Goal: Task Accomplishment & Management: Use online tool/utility

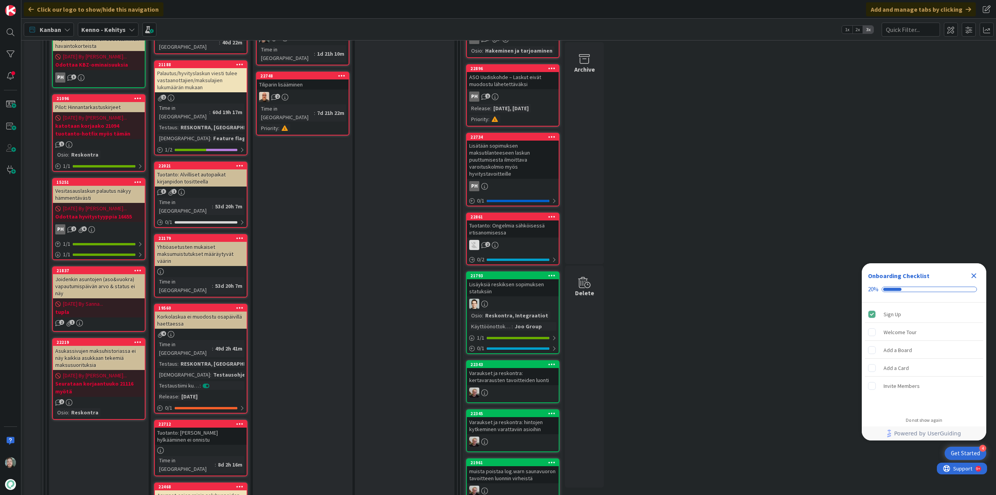
scroll to position [584, 0]
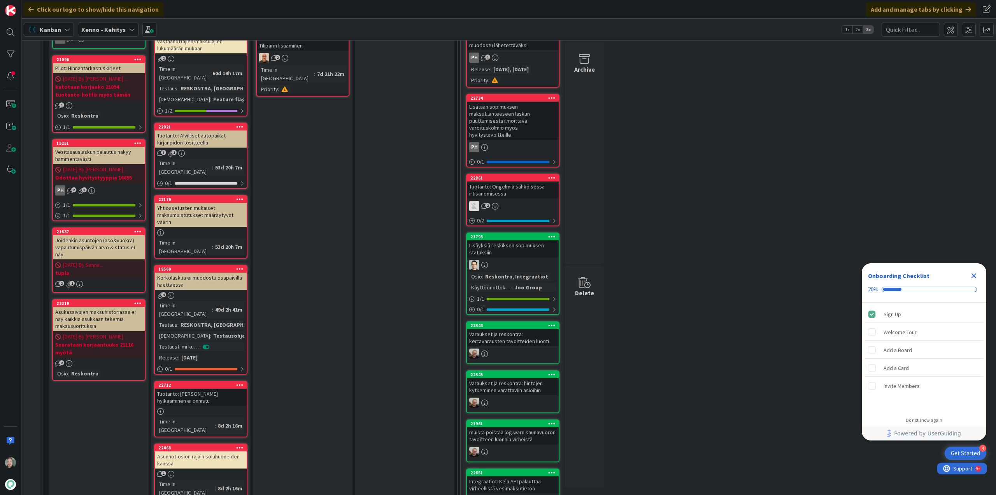
click at [223, 451] on div "Asunnot-osion rajain soluhuoneiden kanssa" at bounding box center [201, 459] width 92 height 17
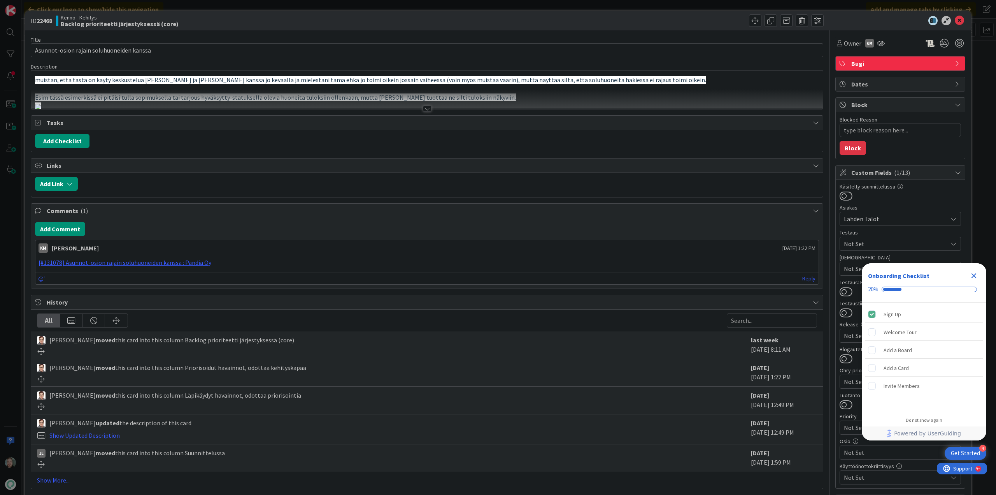
click at [426, 109] on div at bounding box center [427, 108] width 9 height 6
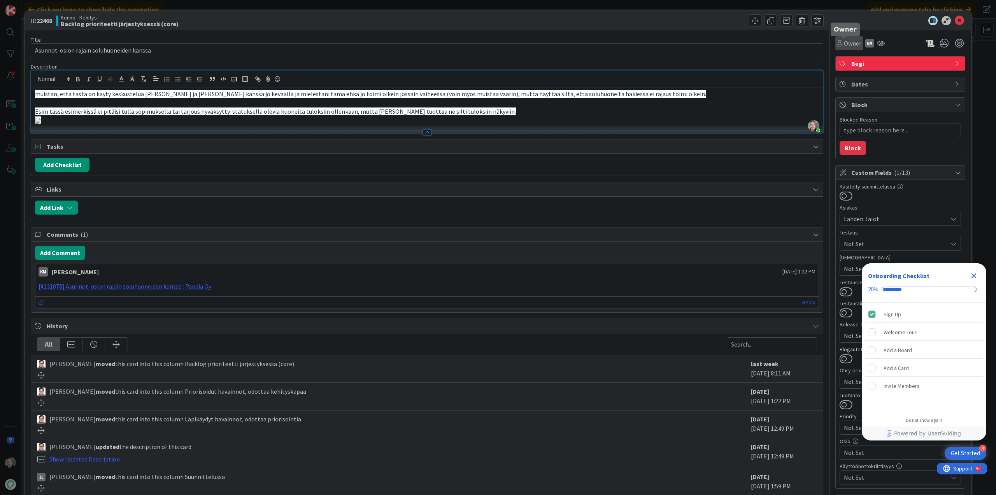
click at [837, 40] on icon at bounding box center [839, 43] width 5 height 6
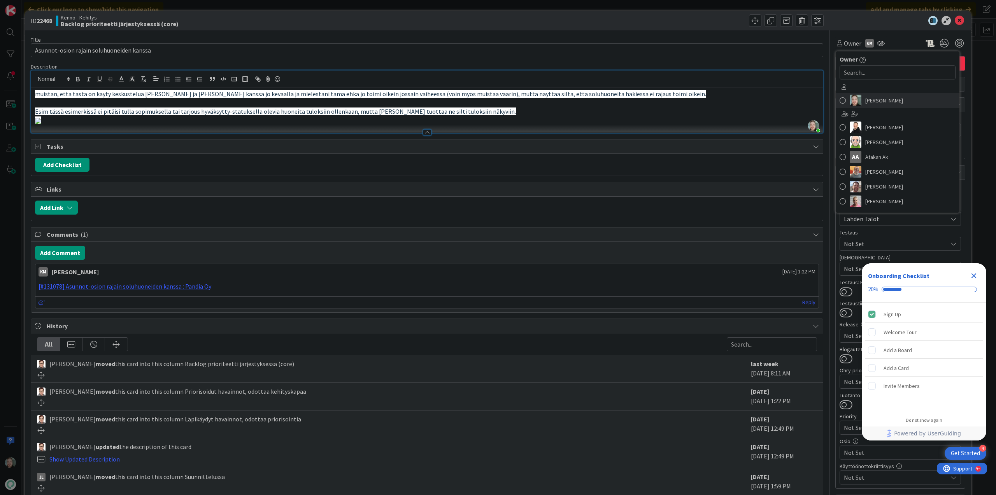
click at [883, 98] on span "[PERSON_NAME]" at bounding box center [885, 101] width 38 height 12
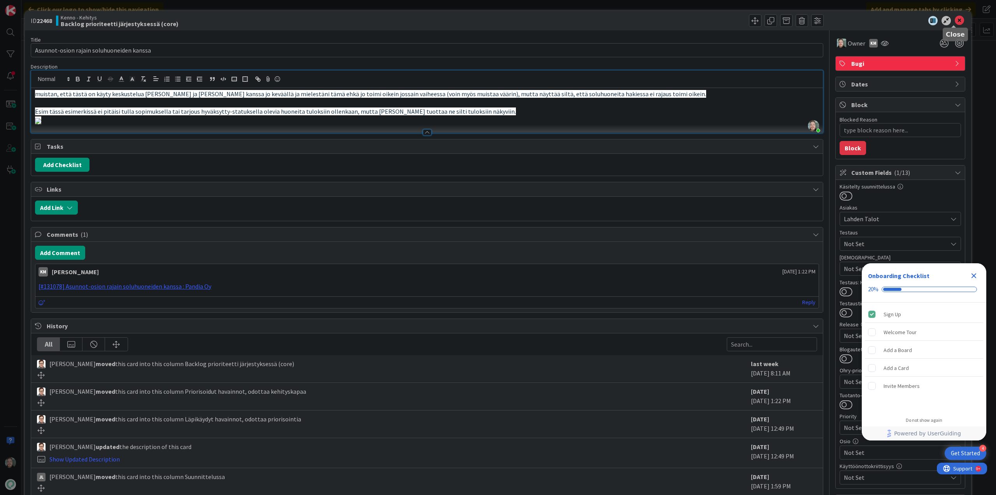
click at [958, 23] on icon at bounding box center [959, 20] width 9 height 9
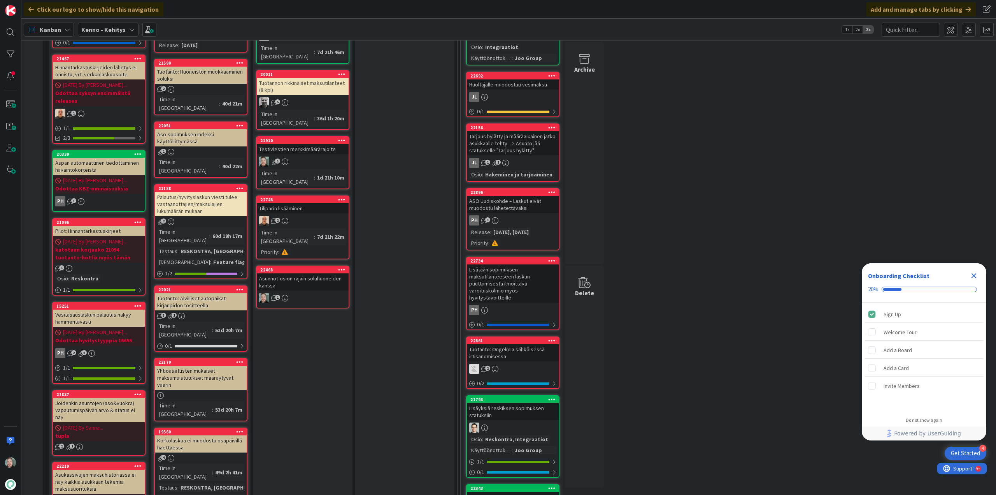
scroll to position [389, 0]
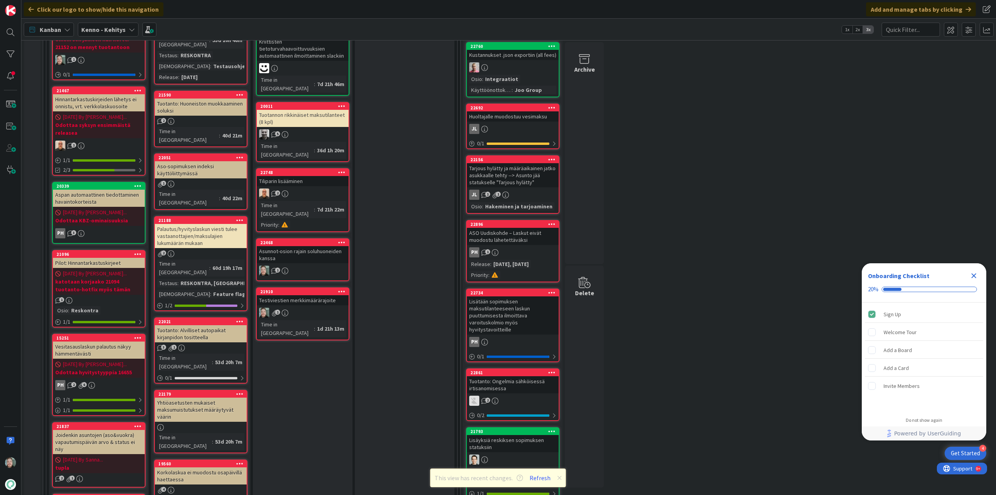
click at [335, 295] on div "Testiviestien merkkimäärärajoite" at bounding box center [303, 300] width 92 height 10
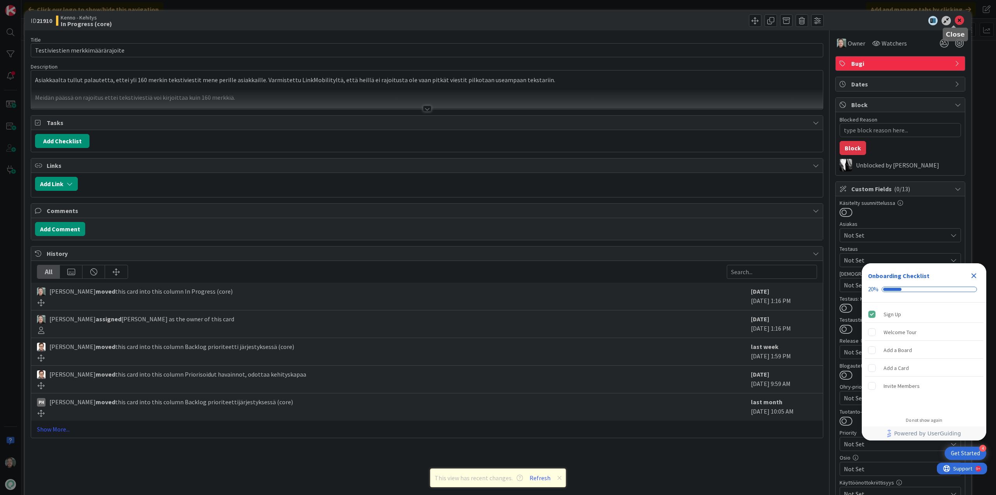
click at [955, 19] on icon at bounding box center [959, 20] width 9 height 9
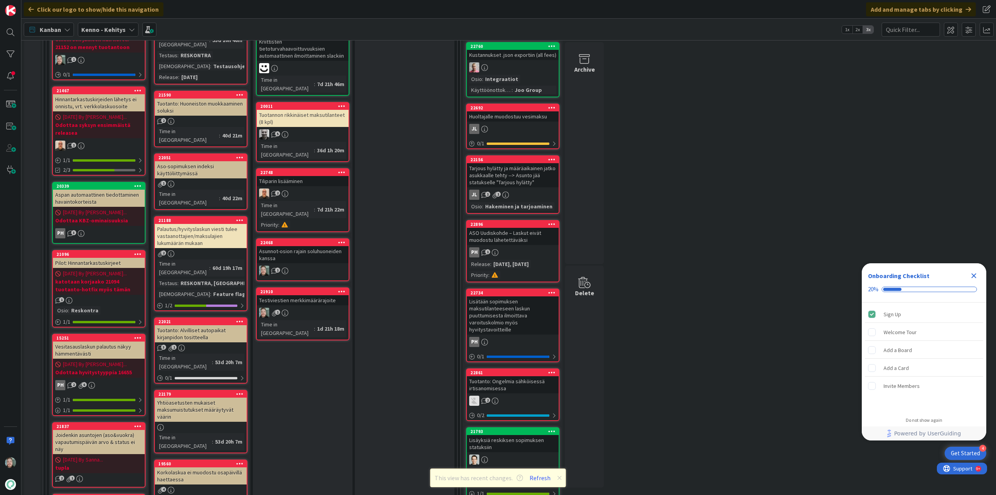
click at [316, 246] on div "Asunnot-osion rajain soluhuoneiden kanssa" at bounding box center [303, 254] width 92 height 17
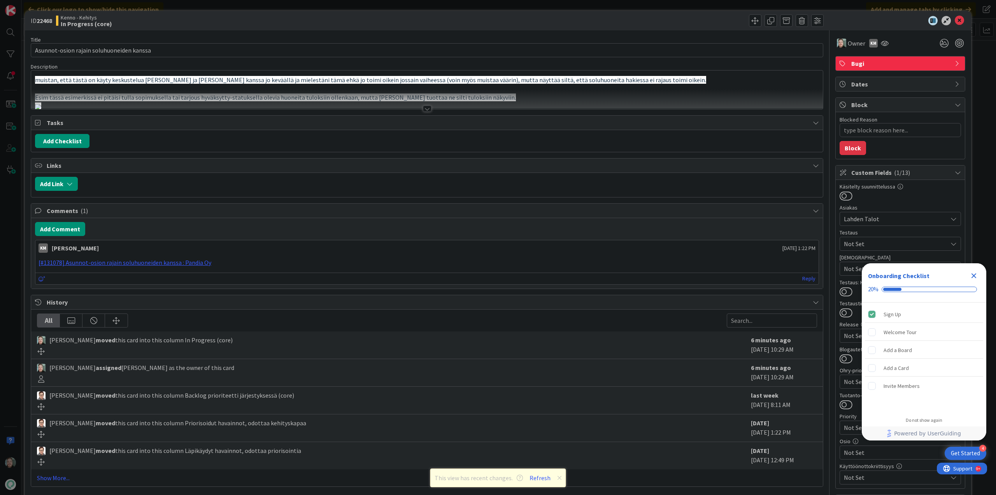
click at [423, 108] on div at bounding box center [427, 108] width 9 height 6
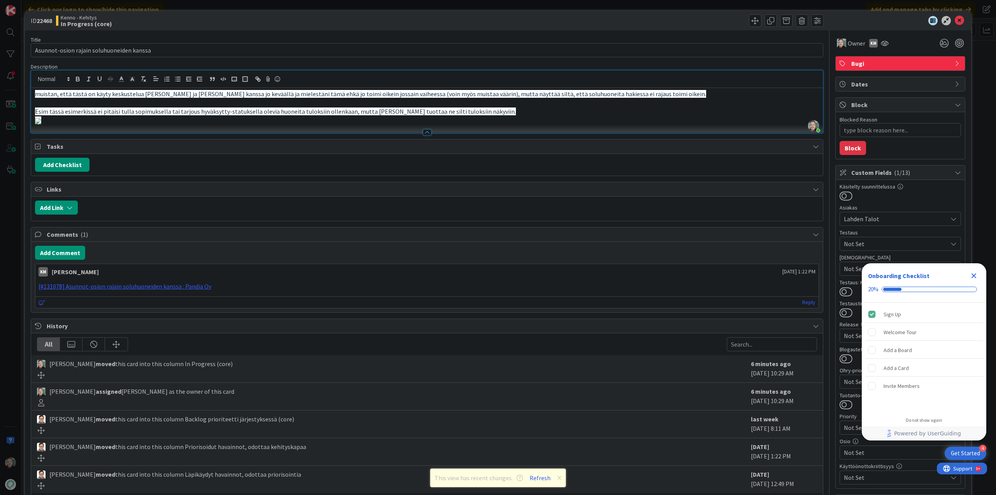
type textarea "x"
